Goal: Transaction & Acquisition: Purchase product/service

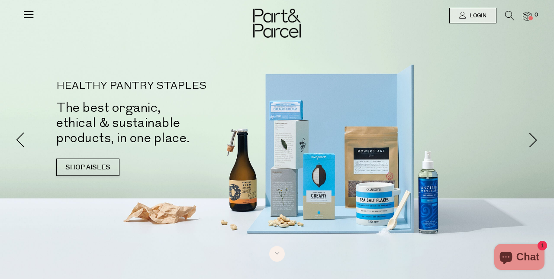
click at [28, 9] on icon at bounding box center [28, 14] width 12 height 12
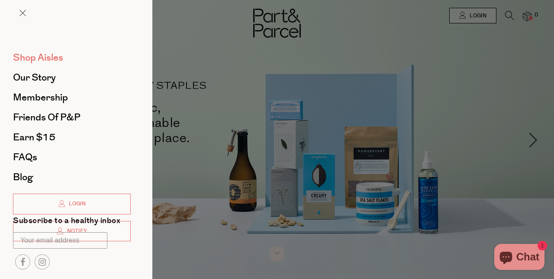
click at [53, 61] on span "Shop Aisles" at bounding box center [38, 58] width 50 height 14
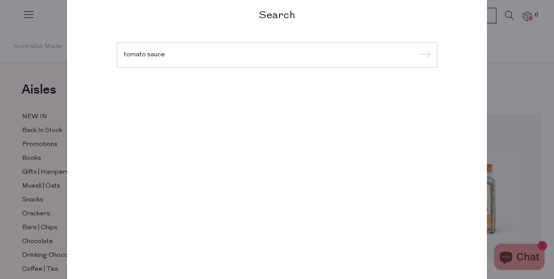
type input "tomato sauce"
click at [417, 49] on input "submit" at bounding box center [423, 55] width 13 height 13
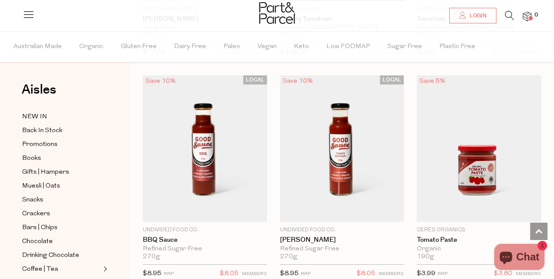
scroll to position [1123, 0]
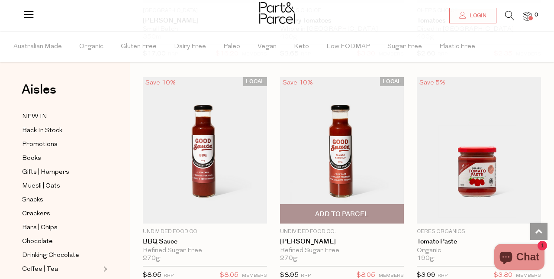
click at [334, 168] on img at bounding box center [342, 150] width 124 height 146
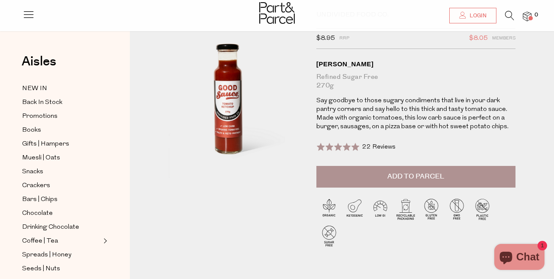
scroll to position [46, 0]
click at [374, 173] on button "Add to Parcel" at bounding box center [415, 177] width 199 height 22
